Goal: Transaction & Acquisition: Purchase product/service

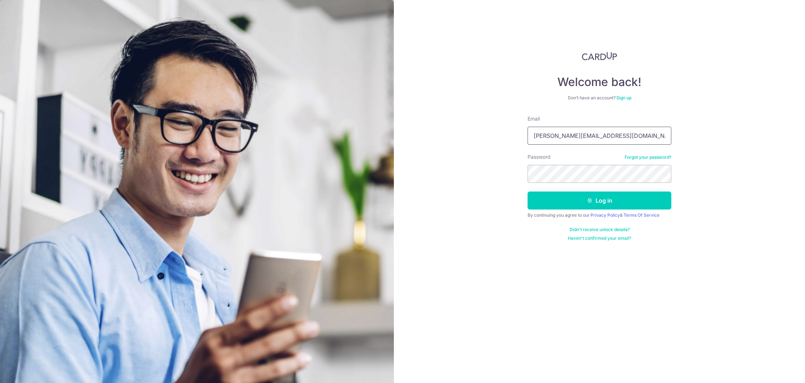
type input "edmund@unisoln.com"
click at [590, 194] on button "Log in" at bounding box center [600, 200] width 144 height 18
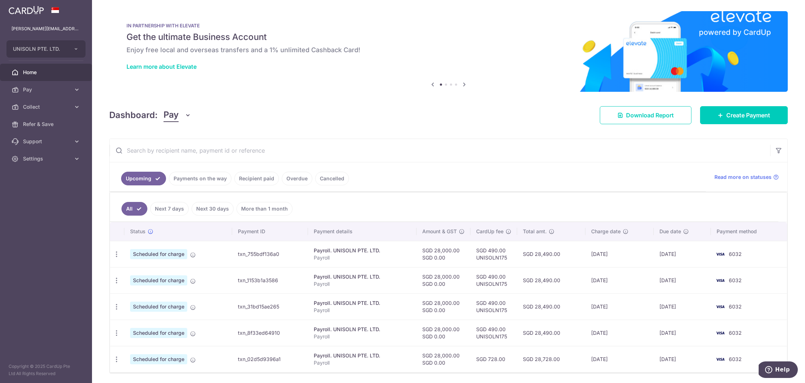
scroll to position [6, 0]
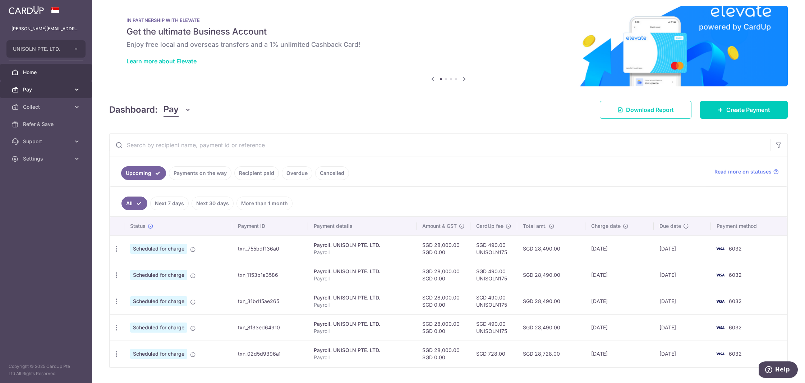
click at [43, 87] on span "Pay" at bounding box center [46, 89] width 47 height 7
click at [42, 102] on link "Payments" at bounding box center [46, 106] width 92 height 17
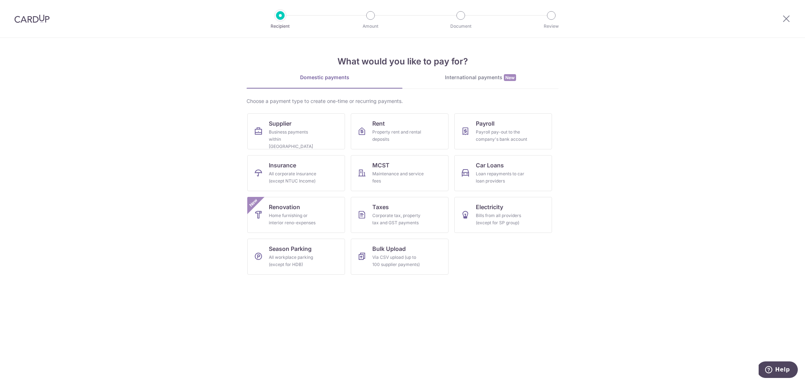
click at [479, 76] on div "International payments New" at bounding box center [481, 78] width 156 height 8
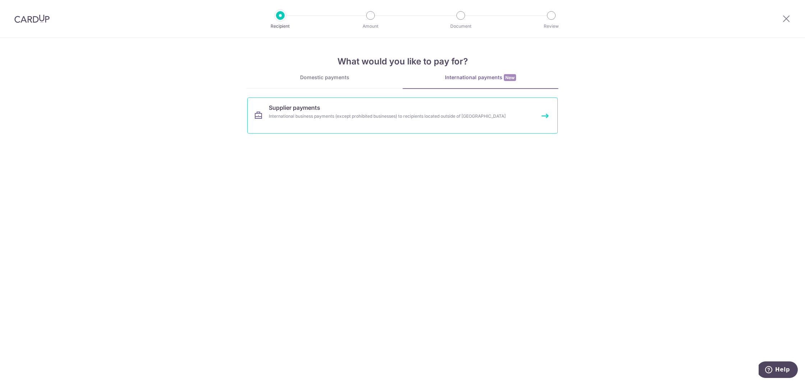
click at [385, 112] on link "Supplier payments International business payments (except prohibited businesses…" at bounding box center [402, 115] width 311 height 36
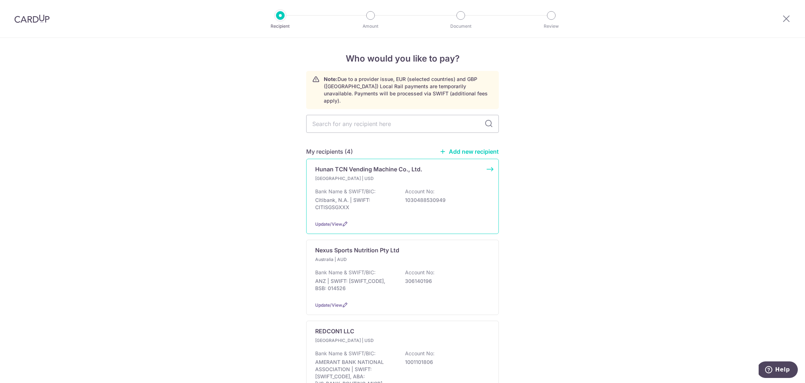
click at [401, 188] on div "Bank Name & SWIFT/BIC: Citibank, N.A. | SWIFT: CITISGSGXXX Account No: 10304885…" at bounding box center [402, 201] width 175 height 27
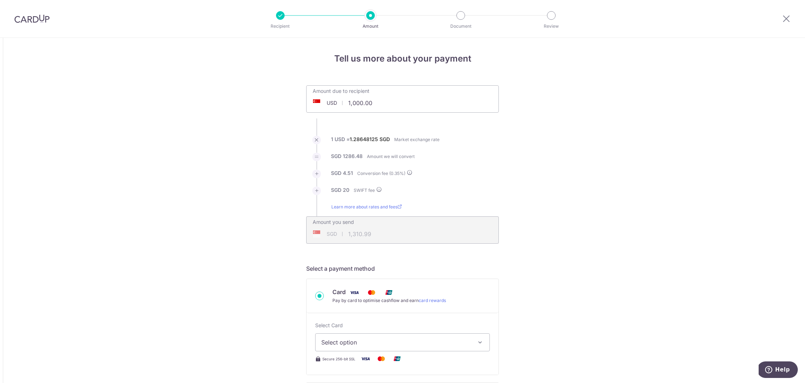
drag, startPoint x: 375, startPoint y: 104, endPoint x: 343, endPoint y: 102, distance: 32.8
click at [343, 102] on div "USD 1,000.00 1000" at bounding box center [362, 103] width 111 height 17
type input "1,000.00"
type input "1,310.95"
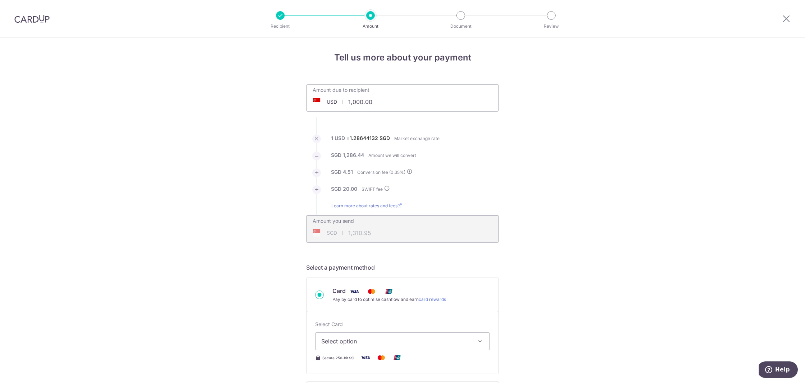
type input "1,000.00"
type input "1,310.90"
drag, startPoint x: 379, startPoint y: 101, endPoint x: 324, endPoint y: 100, distance: 54.7
click at [324, 100] on div "USD 1,000.00 1000" at bounding box center [362, 101] width 111 height 17
paste input "4259"
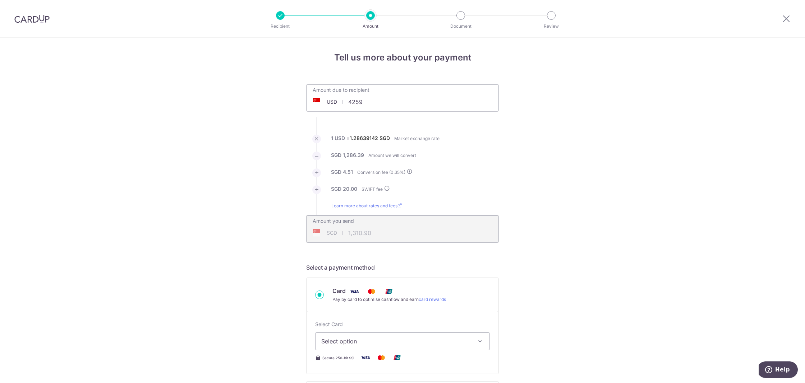
type input "4,259.00"
type input "5,518.27"
click at [453, 338] on span "Select option" at bounding box center [396, 341] width 150 height 9
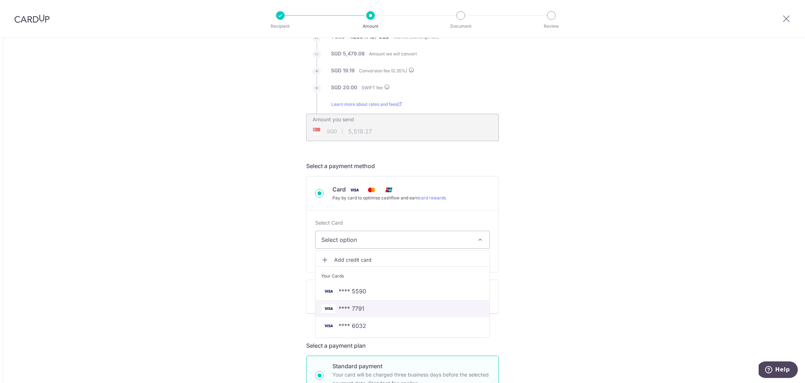
scroll to position [103, 0]
click at [437, 309] on span "**** 7791" at bounding box center [402, 307] width 163 height 9
type input "4,259.00"
type input "5,518.39"
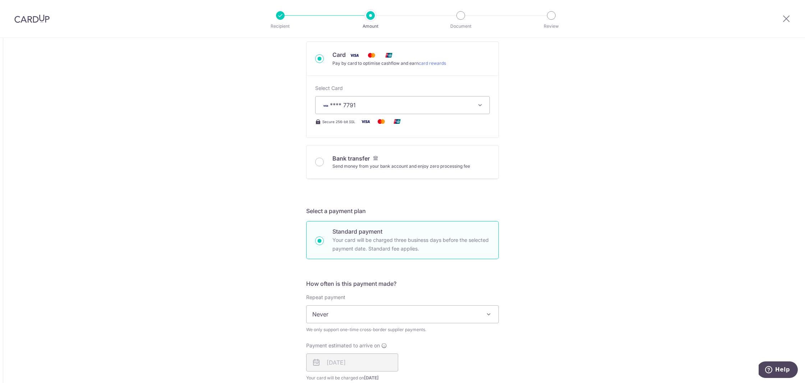
scroll to position [276, 0]
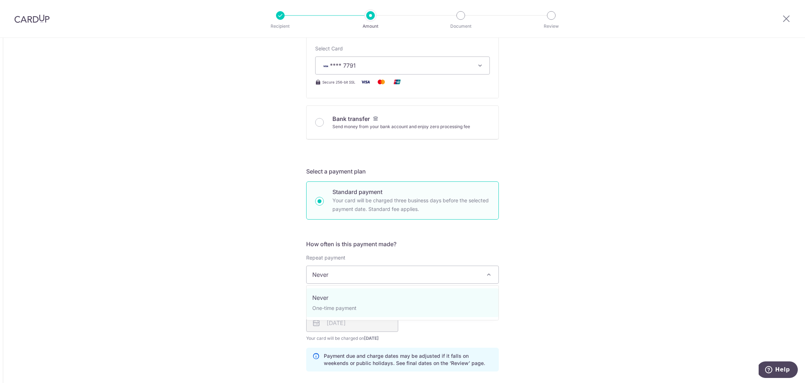
click at [429, 276] on span "Never" at bounding box center [403, 274] width 192 height 17
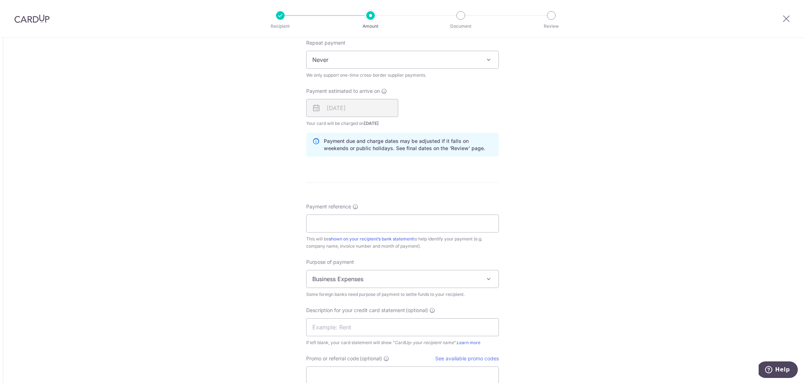
scroll to position [496, 0]
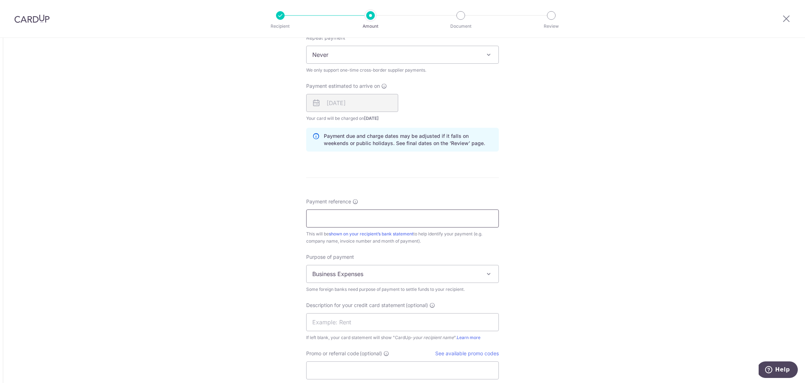
click at [367, 215] on input "Payment reference" at bounding box center [402, 218] width 193 height 18
paste input "0018-YYC"
type input "0018-YYC"
click at [465, 248] on div "Payment reference 0018-YYC 8/35 This will be shown on your recipient’s bank sta…" at bounding box center [402, 288] width 193 height 181
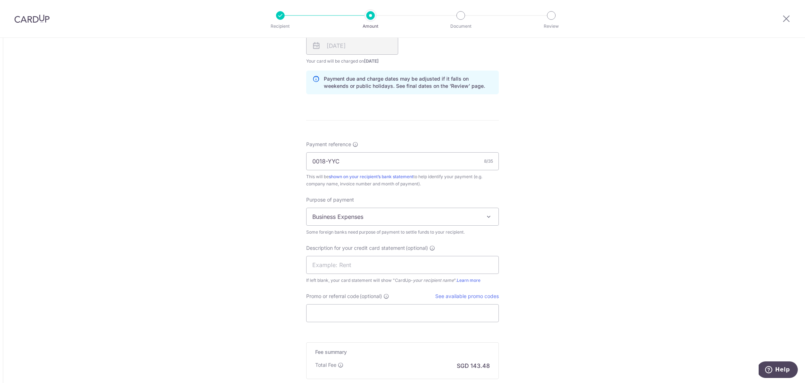
scroll to position [555, 0]
click at [411, 263] on input "text" at bounding box center [402, 263] width 193 height 18
type input "Invoice Payment"
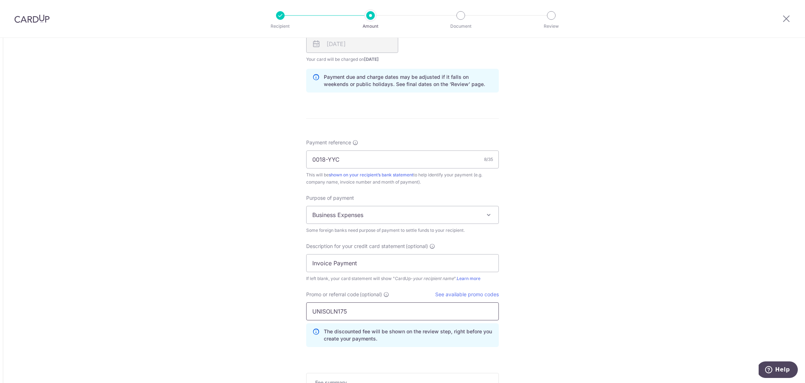
type input "UNISOLN175"
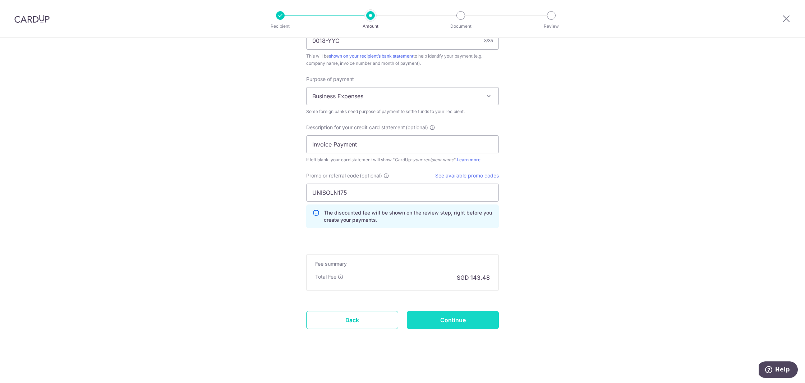
scroll to position [674, 0]
click at [470, 317] on input "Continue" at bounding box center [453, 320] width 92 height 18
type input "Create Schedule"
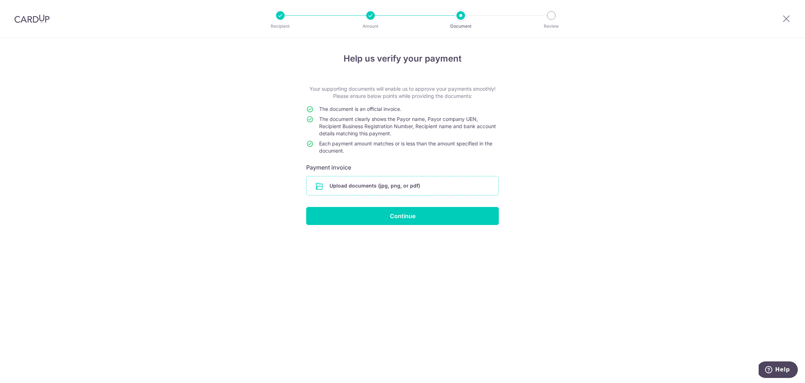
click at [401, 187] on input "file" at bounding box center [403, 185] width 192 height 19
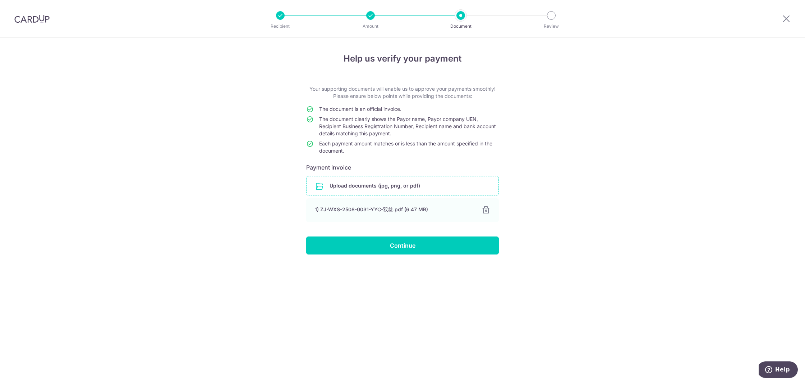
click at [446, 255] on div "Help us verify your payment Your supporting documents will enable us to approve…" at bounding box center [402, 210] width 805 height 345
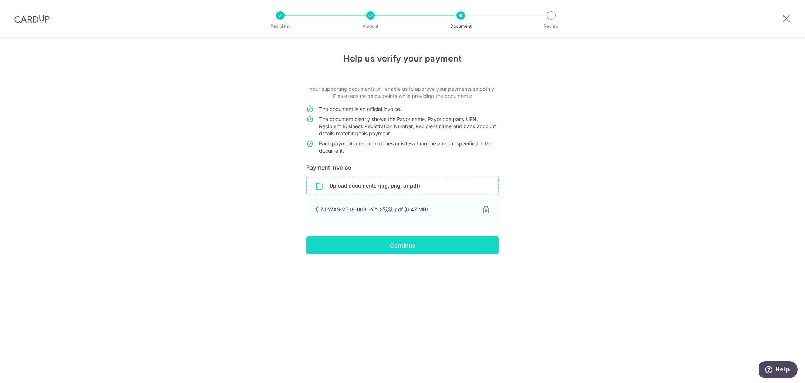
click at [444, 247] on input "Continue" at bounding box center [402, 245] width 193 height 18
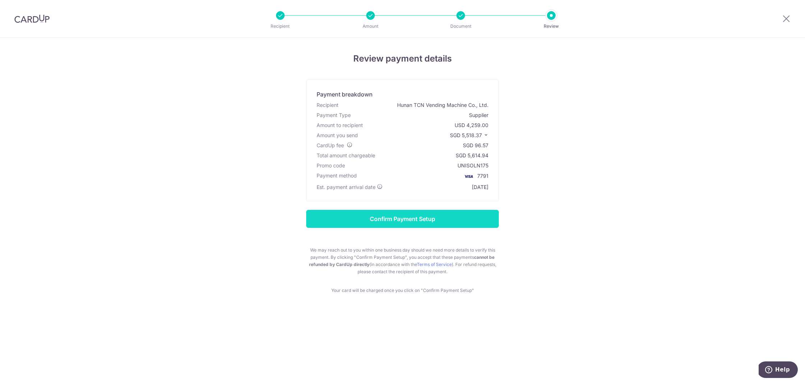
click at [430, 217] on input "Confirm Payment Setup" at bounding box center [402, 219] width 193 height 18
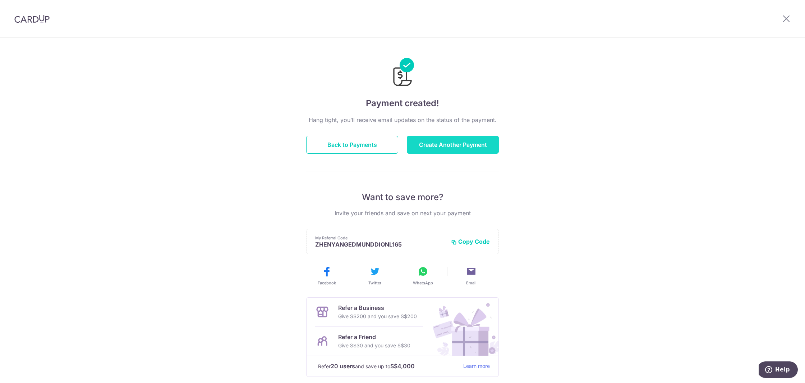
click at [427, 152] on button "Create Another Payment" at bounding box center [453, 145] width 92 height 18
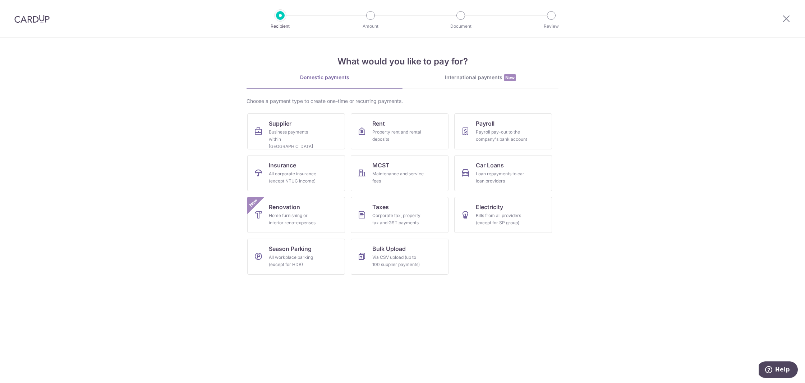
click at [475, 79] on div "International payments New" at bounding box center [481, 78] width 156 height 8
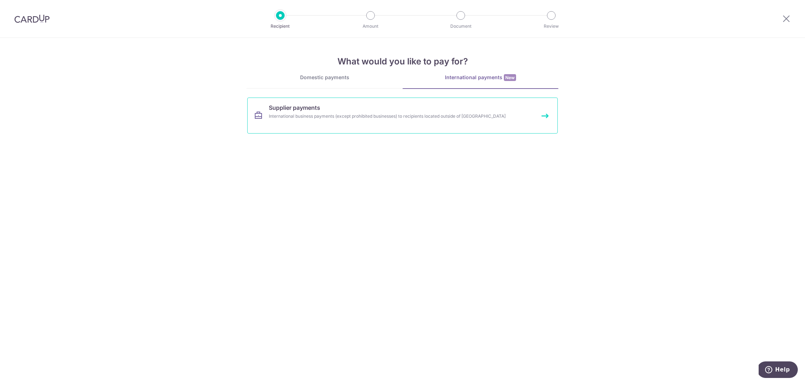
click at [399, 112] on link "Supplier payments International business payments (except prohibited businesses…" at bounding box center [402, 115] width 311 height 36
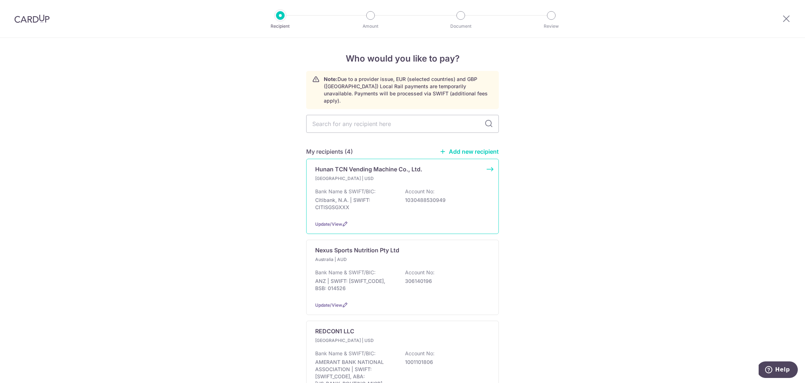
click at [388, 178] on div "[GEOGRAPHIC_DATA] | USD Bank Name & SWIFT/BIC: Citibank, N.A. | SWIFT: CITISGSG…" at bounding box center [402, 195] width 175 height 40
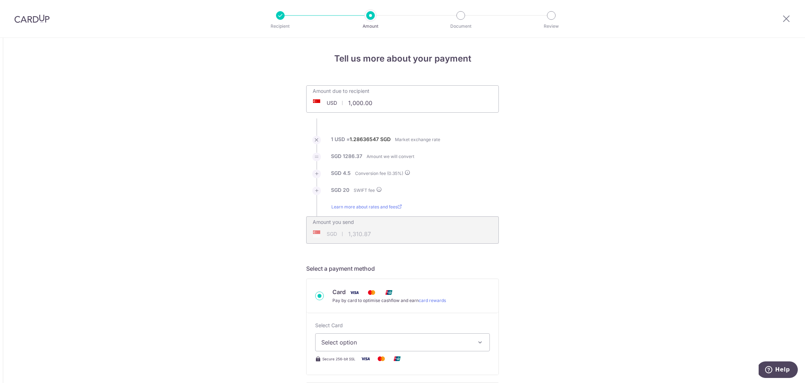
drag, startPoint x: 383, startPoint y: 104, endPoint x: 321, endPoint y: 100, distance: 62.0
click at [322, 100] on div "USD 1,000.00 1000" at bounding box center [362, 103] width 111 height 17
paste input "3,315"
click at [354, 103] on input "3,315" at bounding box center [362, 103] width 111 height 17
click at [451, 134] on ul "Amount due to recipient USD 3315 1000 1 USD = 1.28636547 SGD Market exchange ra…" at bounding box center [402, 164] width 193 height 158
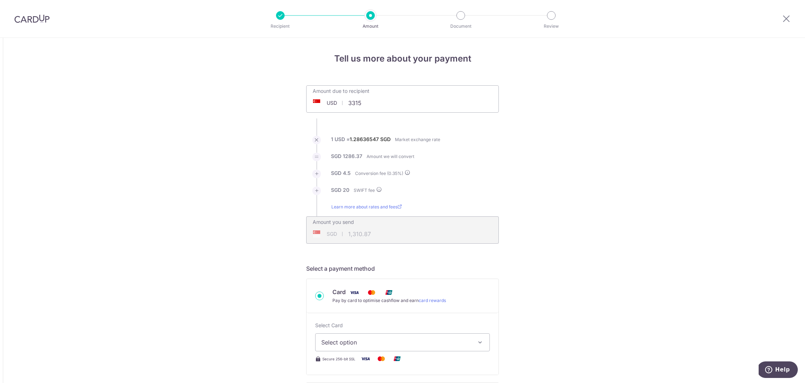
type input "3,315.00"
type input "4,299.17"
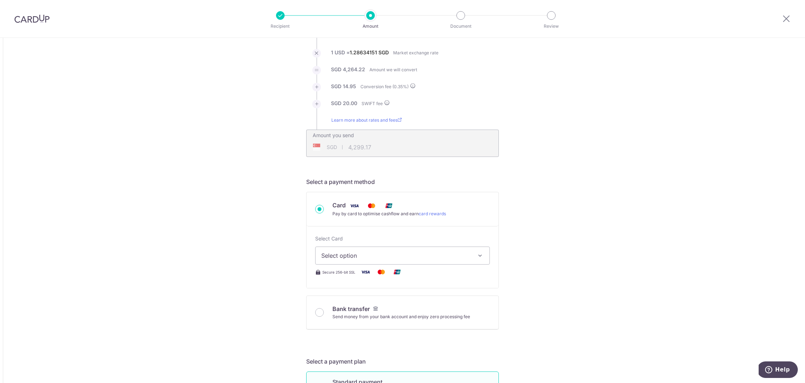
click at [440, 258] on span "Select option" at bounding box center [396, 255] width 150 height 9
click at [370, 325] on span "**** 7791" at bounding box center [402, 323] width 163 height 9
type input "3,315.00"
type input "4,299.19"
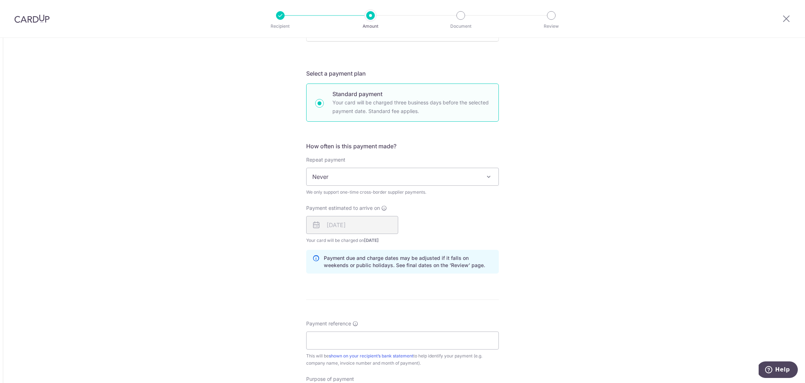
scroll to position [379, 0]
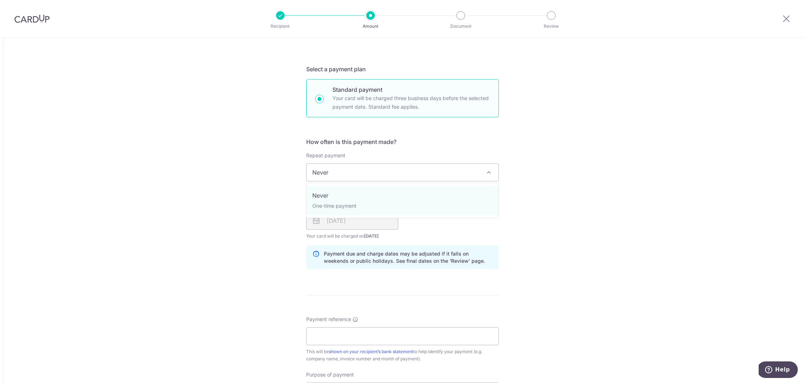
click at [380, 172] on span "Never" at bounding box center [403, 172] width 192 height 17
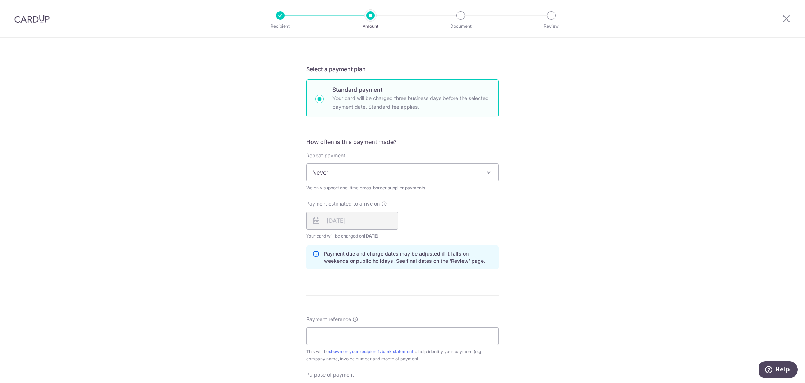
drag, startPoint x: 626, startPoint y: 194, endPoint x: 506, endPoint y: 289, distance: 153.1
click at [625, 195] on div "Tell us more about your payment Amount due to recipient USD 3,315.00 3315 1 USD…" at bounding box center [402, 152] width 805 height 986
click at [415, 340] on input "Payment reference" at bounding box center [402, 336] width 193 height 18
paste input "*TCN Payment* 1) ZJ-WXS-2507-0018-Y"
type input "*TCN Payment* 1) ZJ-WXS-2507-0018-Y"
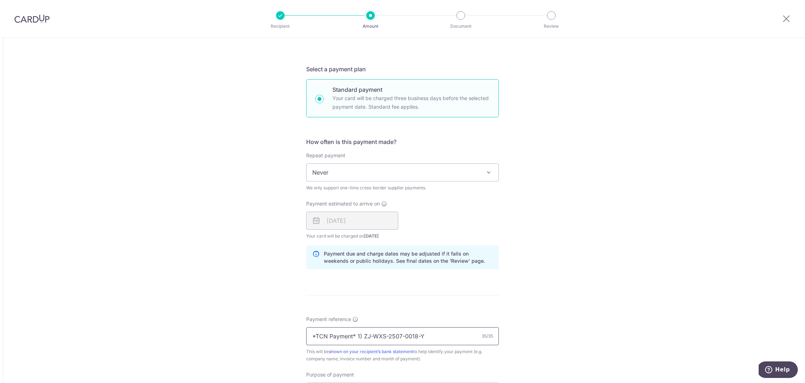
drag, startPoint x: 437, startPoint y: 335, endPoint x: 245, endPoint y: 331, distance: 192.0
click at [245, 331] on div "Tell us more about your payment Amount due to recipient USD 3,315.00 3315 1 USD…" at bounding box center [402, 152] width 805 height 986
paste input "0031-YYC"
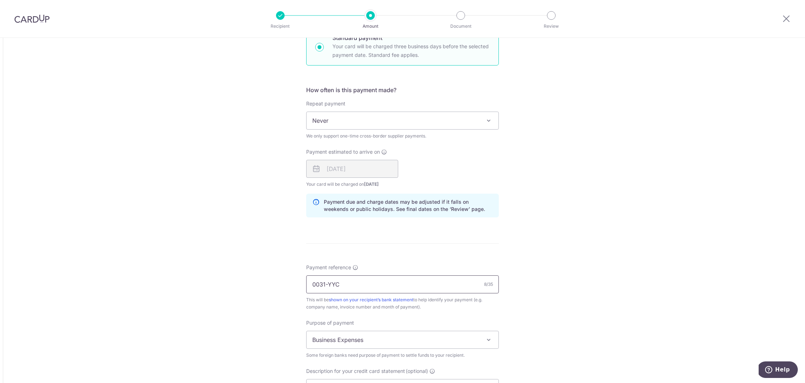
scroll to position [442, 0]
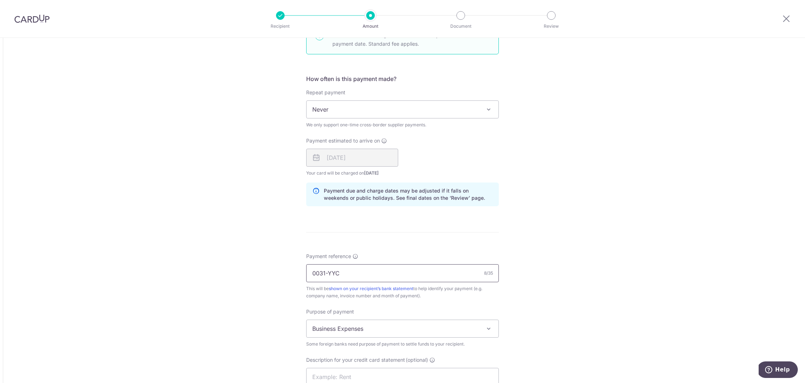
type input "0031-YYC"
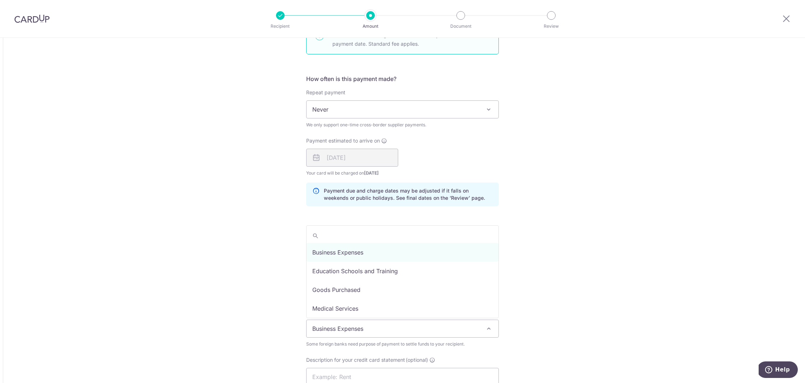
click at [386, 330] on span "Business Expenses" at bounding box center [403, 328] width 192 height 17
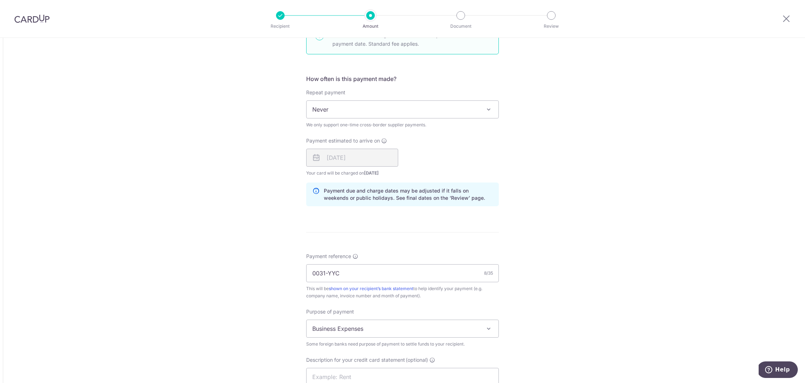
click at [571, 298] on div "Tell us more about your payment Amount due to recipient USD 3,315.00 3315 1 USD…" at bounding box center [402, 89] width 805 height 986
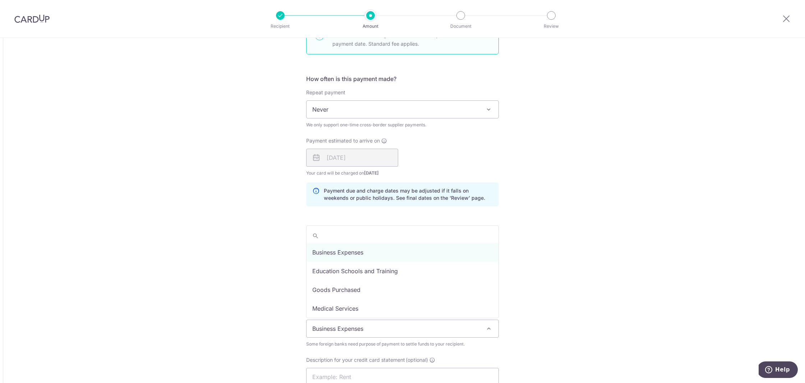
click at [449, 323] on span "Business Expenses" at bounding box center [403, 328] width 192 height 17
select select "Goods Purchased"
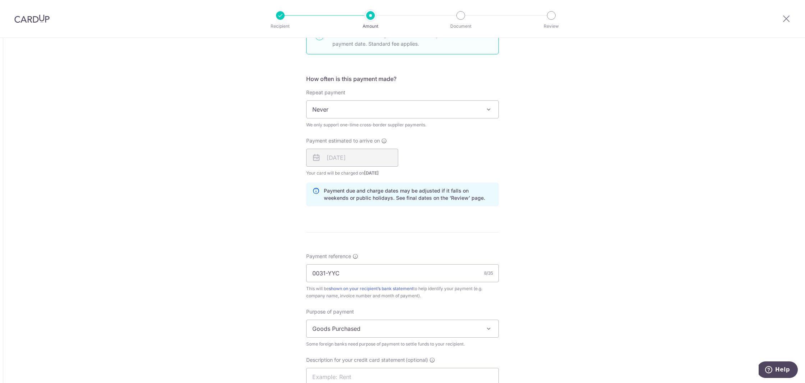
click at [556, 298] on div "Tell us more about your payment Amount due to recipient USD 3,315.00 3315 1 USD…" at bounding box center [402, 89] width 805 height 986
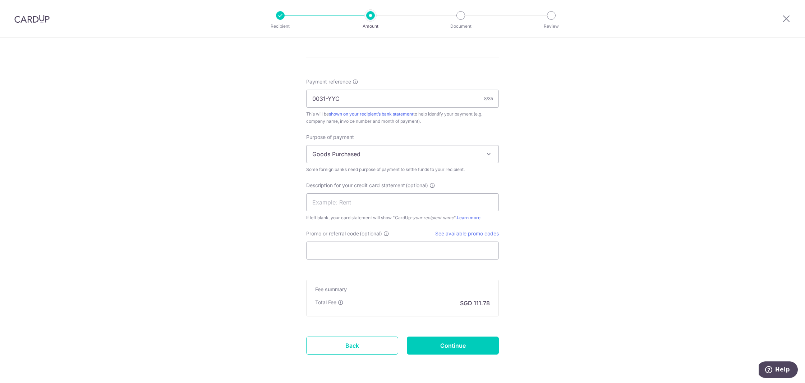
scroll to position [631, 0]
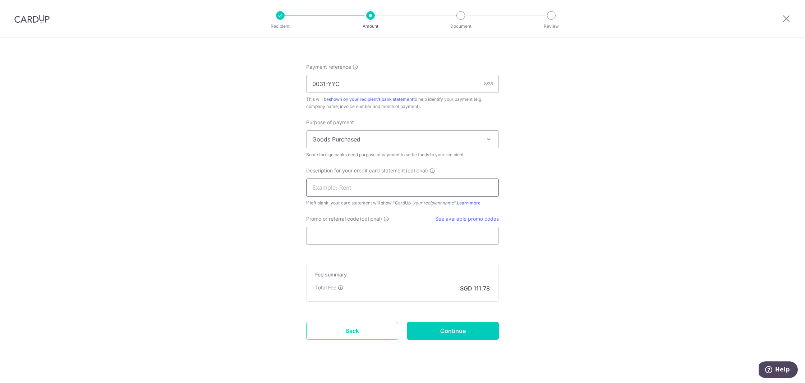
click at [396, 187] on input "text" at bounding box center [402, 187] width 193 height 18
type input "Invoice Payment"
click at [401, 233] on input "Promo or referral code (optional)" at bounding box center [402, 236] width 193 height 18
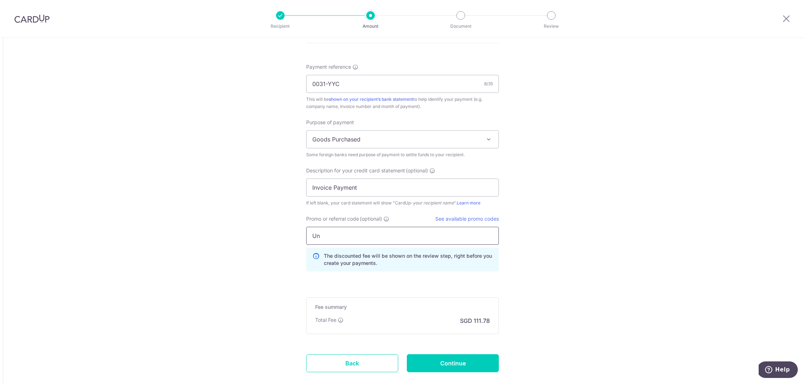
type input "U"
type input "UNISOLN175"
click at [476, 360] on input "Continue" at bounding box center [453, 363] width 92 height 18
type input "Create Schedule"
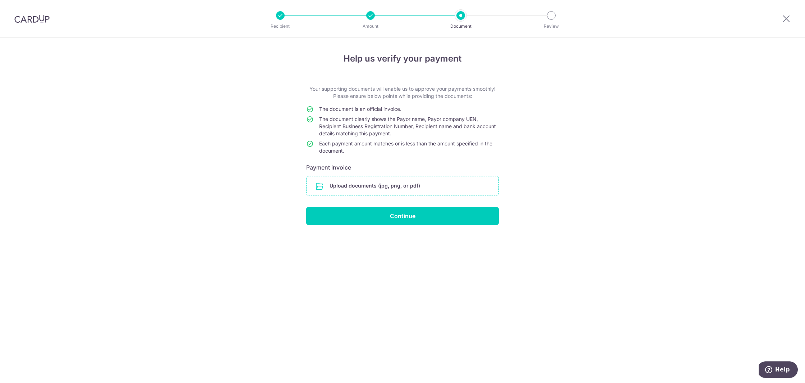
click at [410, 182] on input "file" at bounding box center [403, 185] width 192 height 19
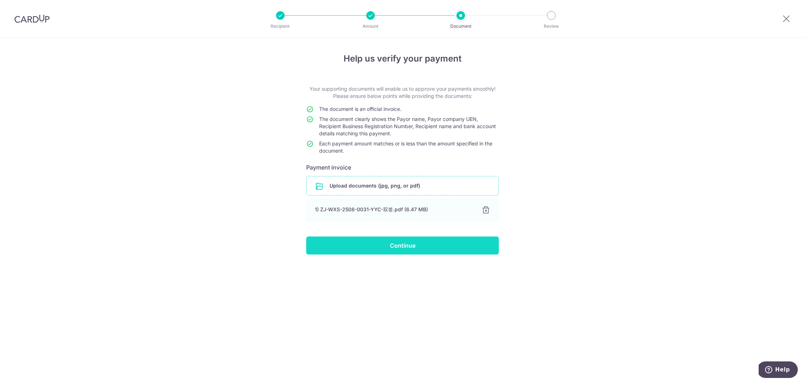
click at [404, 248] on input "Continue" at bounding box center [402, 245] width 193 height 18
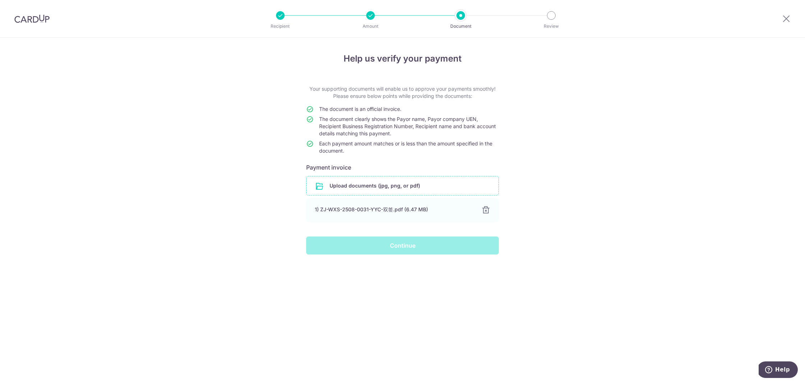
click at [406, 246] on div "Continue" at bounding box center [402, 245] width 201 height 18
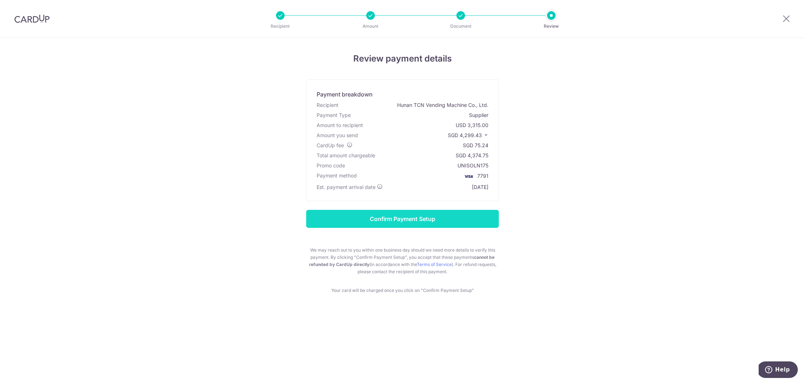
click at [405, 219] on input "Confirm Payment Setup" at bounding box center [402, 219] width 193 height 18
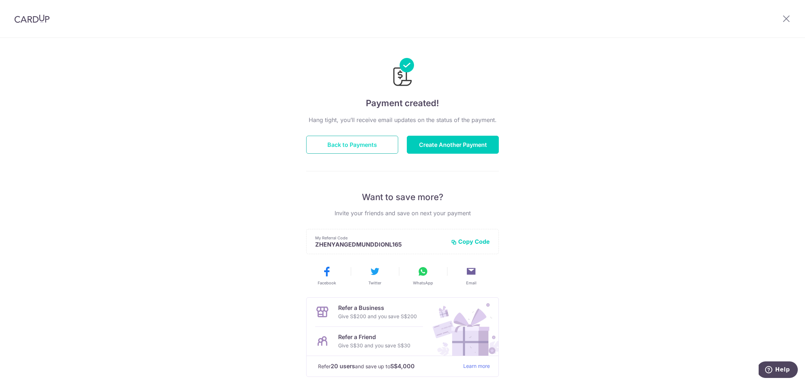
click at [356, 143] on button "Back to Payments" at bounding box center [352, 145] width 92 height 18
